Goal: Navigation & Orientation: Go to known website

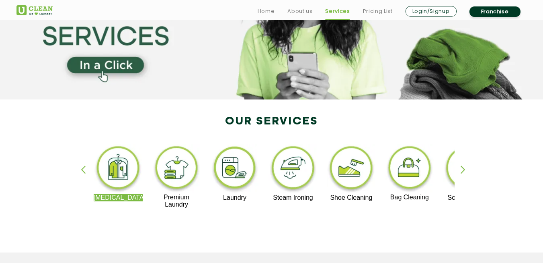
scroll to position [121, 0]
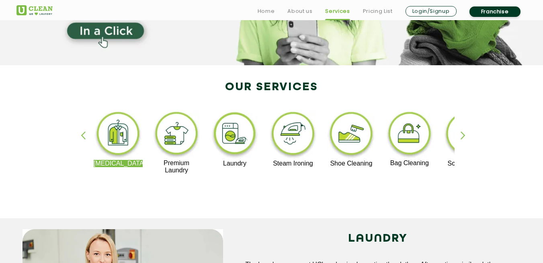
click at [466, 138] on div "button" at bounding box center [467, 142] width 12 height 22
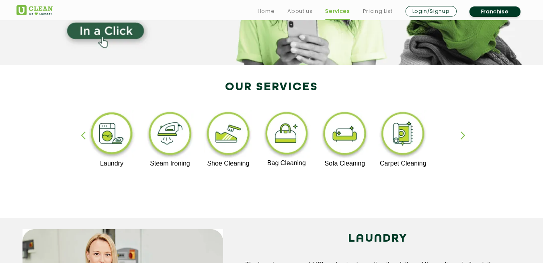
click at [466, 138] on div "button" at bounding box center [467, 142] width 12 height 22
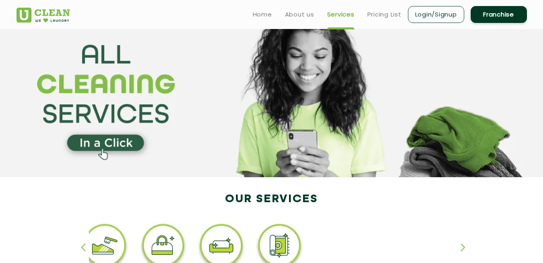
scroll to position [0, 0]
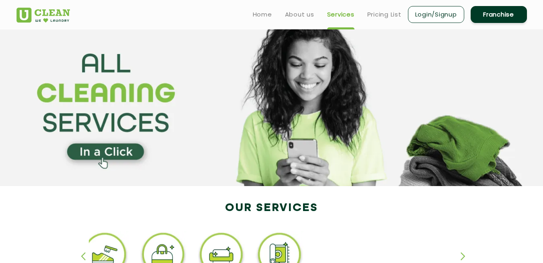
click at [492, 15] on link "Franchise" at bounding box center [499, 14] width 56 height 17
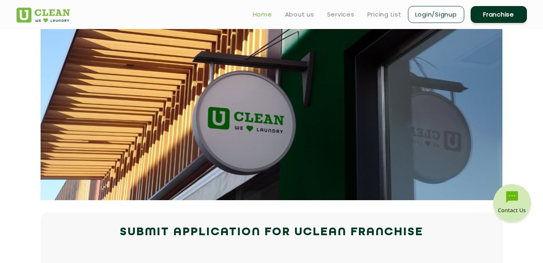
click at [259, 15] on link "Home" at bounding box center [262, 15] width 19 height 10
